Goal: Navigation & Orientation: Find specific page/section

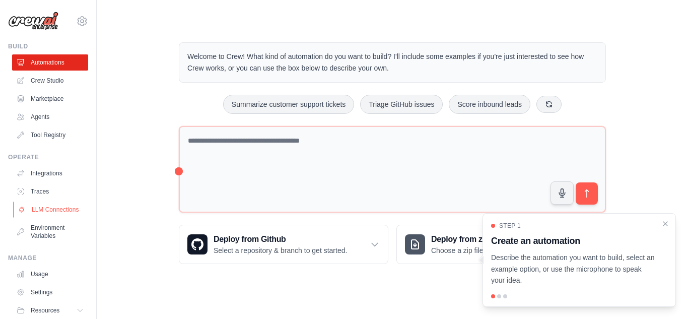
click at [36, 205] on link "LLM Connections" at bounding box center [51, 210] width 76 height 16
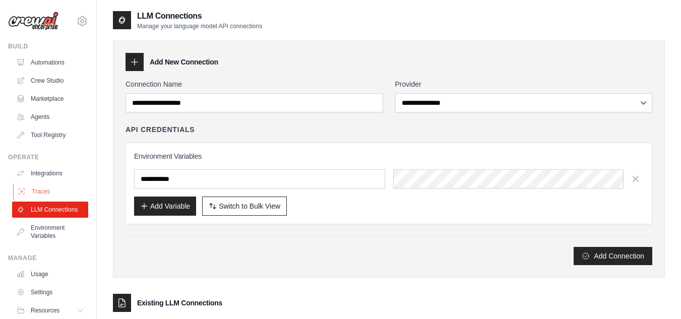
click at [64, 195] on link "Traces" at bounding box center [51, 191] width 76 height 16
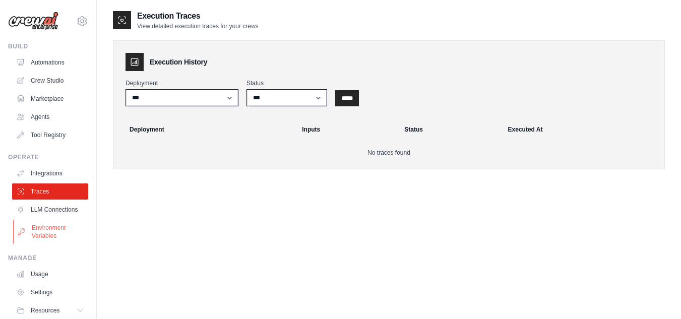
click at [49, 233] on link "Environment Variables" at bounding box center [51, 232] width 76 height 24
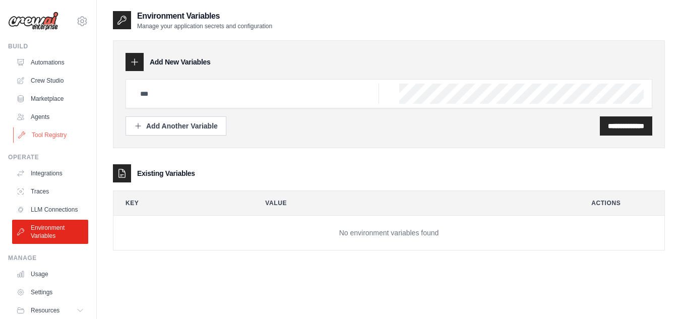
click at [44, 133] on link "Tool Registry" at bounding box center [51, 135] width 76 height 16
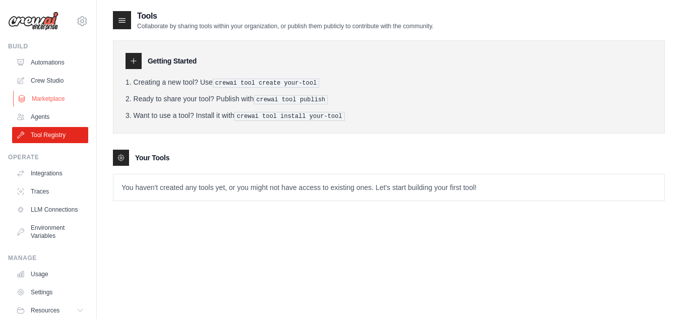
click at [40, 105] on link "Marketplace" at bounding box center [51, 99] width 76 height 16
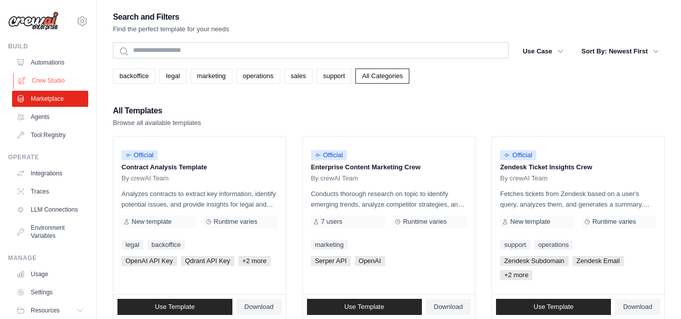
click at [52, 73] on link "Crew Studio" at bounding box center [51, 81] width 76 height 16
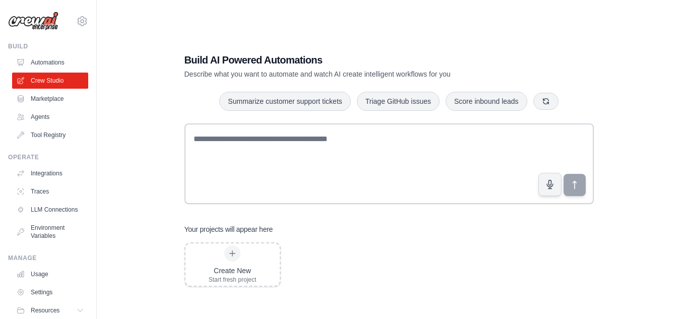
click at [50, 71] on ul "Automations Crew Studio Marketplace Agents Tool Registry" at bounding box center [50, 98] width 76 height 89
click at [45, 58] on link "Automations" at bounding box center [51, 62] width 76 height 16
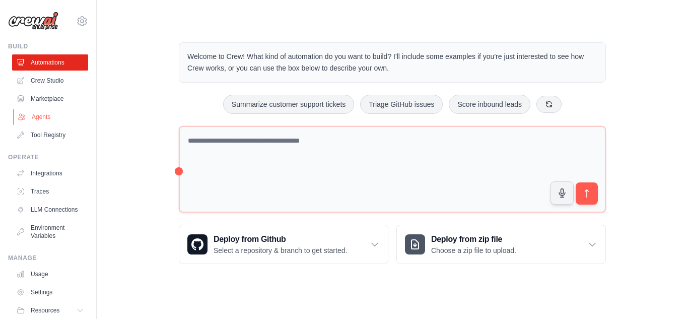
click at [45, 120] on link "Agents" at bounding box center [51, 117] width 76 height 16
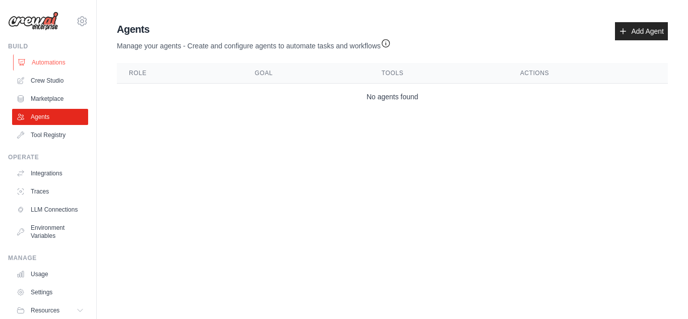
click at [51, 54] on link "Automations" at bounding box center [51, 62] width 76 height 16
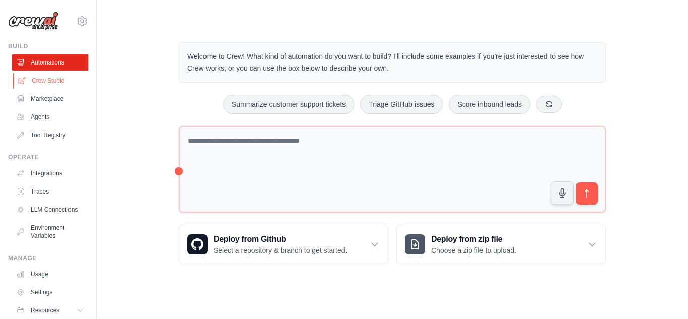
click at [45, 83] on link "Crew Studio" at bounding box center [51, 81] width 76 height 16
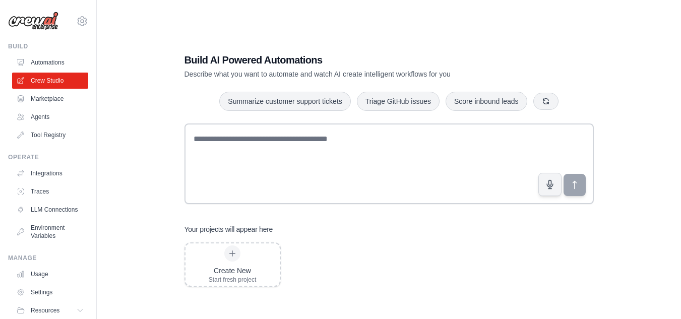
click at [58, 89] on ul "Automations Crew Studio Marketplace Agents Tool Registry" at bounding box center [50, 98] width 76 height 89
click at [54, 97] on link "Marketplace" at bounding box center [51, 99] width 76 height 16
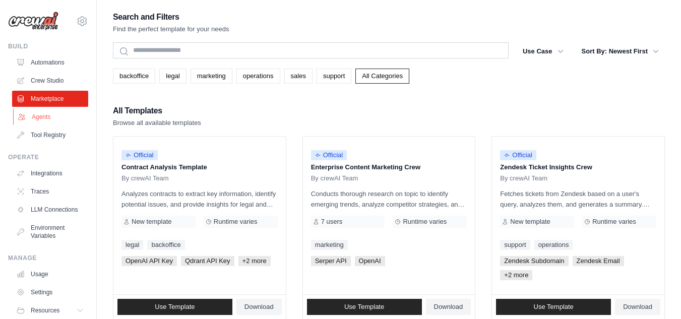
click at [52, 120] on link "Agents" at bounding box center [51, 117] width 76 height 16
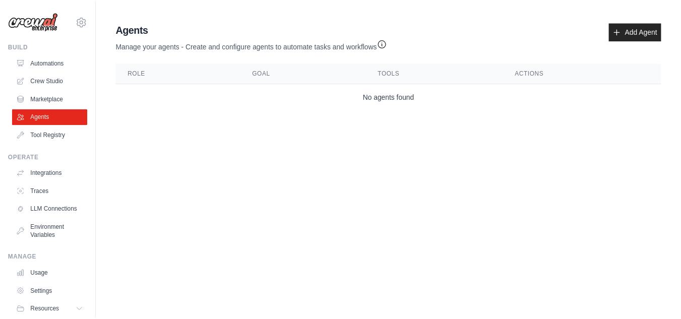
scroll to position [43, 0]
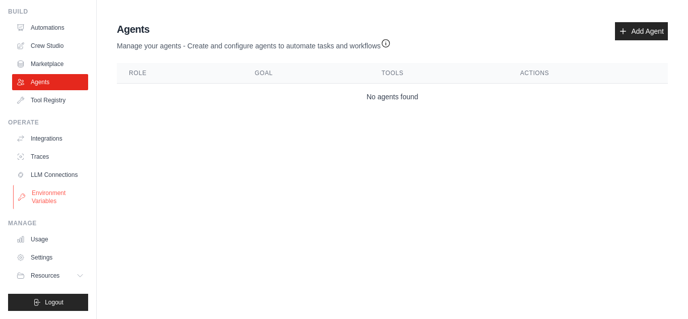
click at [50, 207] on link "Environment Variables" at bounding box center [51, 197] width 76 height 24
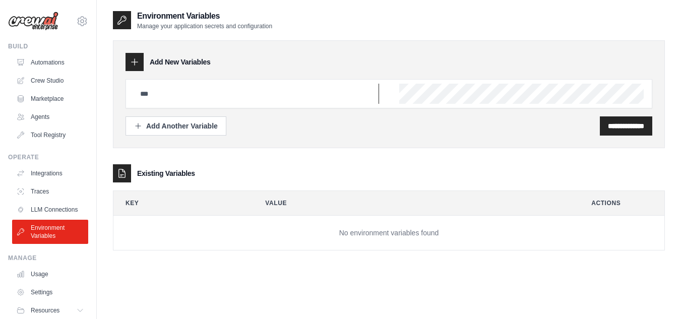
click at [279, 100] on input "text" at bounding box center [256, 94] width 245 height 20
